Goal: Task Accomplishment & Management: Manage account settings

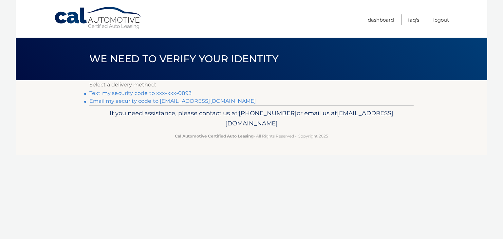
click at [126, 101] on link "Email my security code to r*******@optonline.net" at bounding box center [172, 101] width 167 height 6
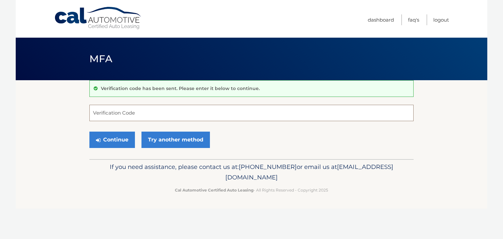
click at [123, 110] on input "Verification Code" at bounding box center [251, 113] width 324 height 16
type input "306032"
click at [101, 138] on button "Continue" at bounding box center [112, 140] width 46 height 16
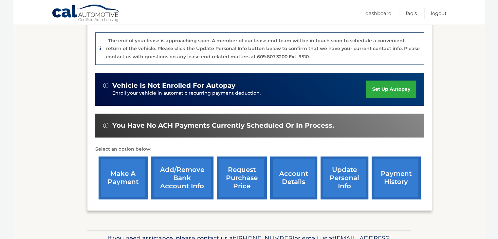
scroll to position [158, 0]
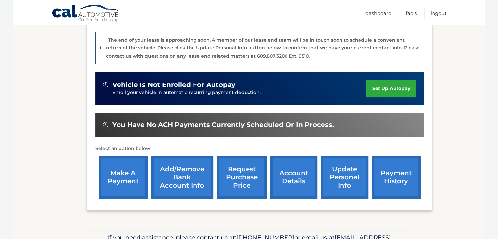
click at [295, 173] on link "account details" at bounding box center [293, 177] width 47 height 43
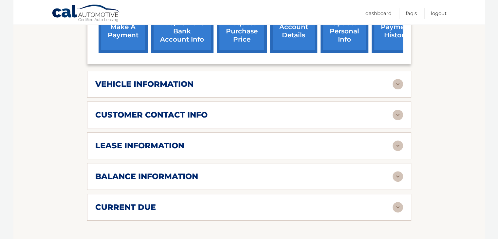
scroll to position [276, 0]
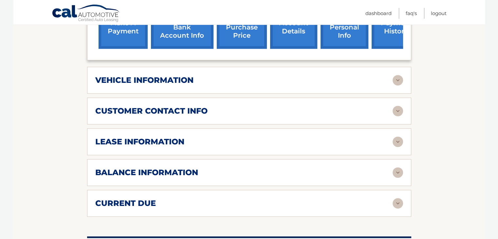
click at [395, 140] on img at bounding box center [398, 142] width 10 height 10
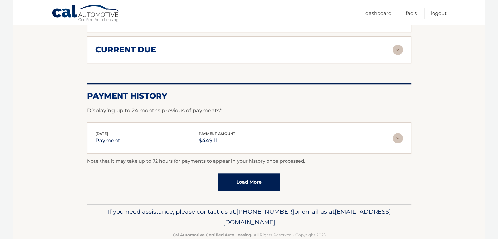
scroll to position [565, 0]
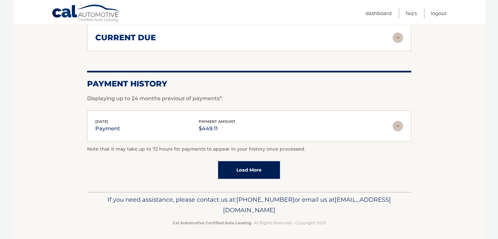
click at [263, 164] on link "Load More" at bounding box center [249, 170] width 62 height 18
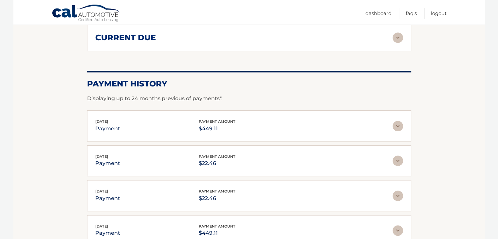
drag, startPoint x: 497, startPoint y: 160, endPoint x: 499, endPoint y: 182, distance: 21.5
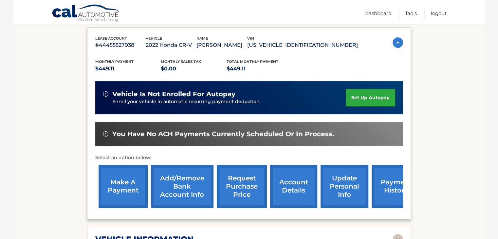
scroll to position [23, 0]
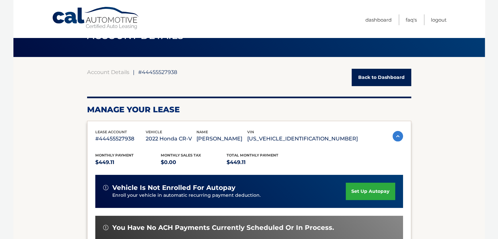
click at [393, 75] on link "Back to Dashboard" at bounding box center [382, 77] width 60 height 17
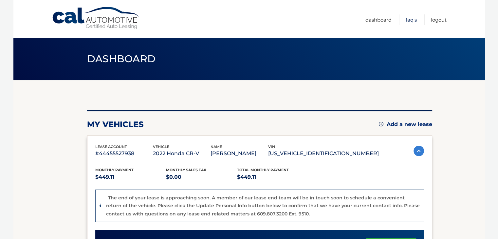
click at [410, 19] on link "FAQ's" at bounding box center [411, 19] width 11 height 11
click at [33, 168] on section "my vehicles Add a new lease lease account #44455527938 vehicle 2022 Honda CR-V …" at bounding box center [249, 234] width 472 height 308
click at [437, 18] on link "Logout" at bounding box center [439, 19] width 16 height 11
